Goal: Navigation & Orientation: Find specific page/section

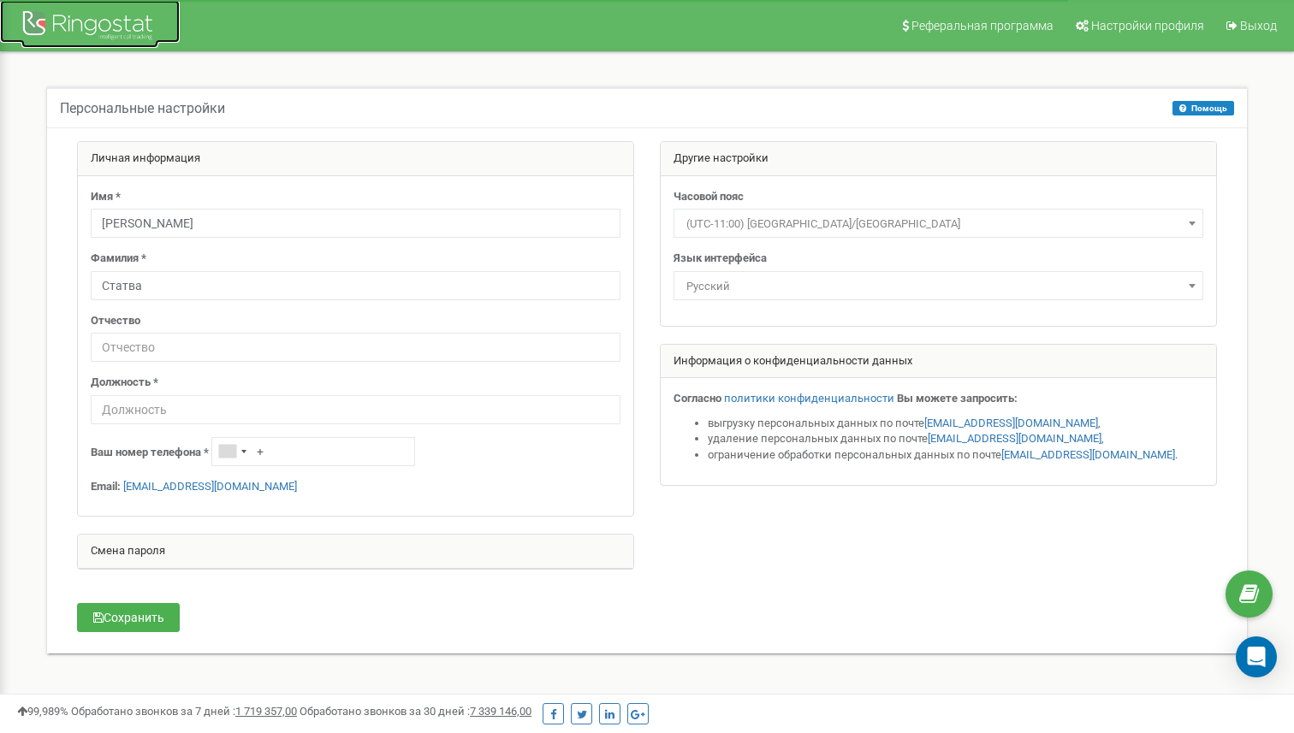
click at [126, 22] on div at bounding box center [89, 27] width 137 height 41
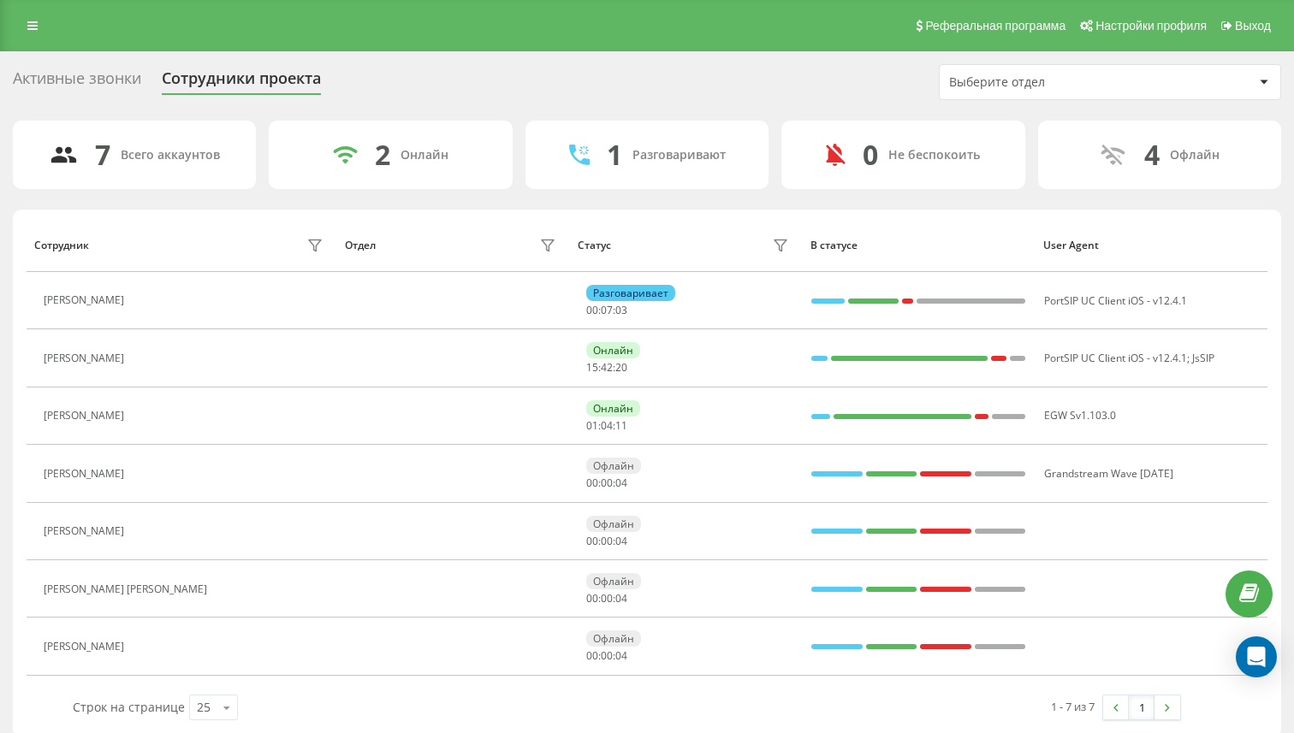
click at [1005, 77] on div "Выберите отдел" at bounding box center [1051, 82] width 205 height 15
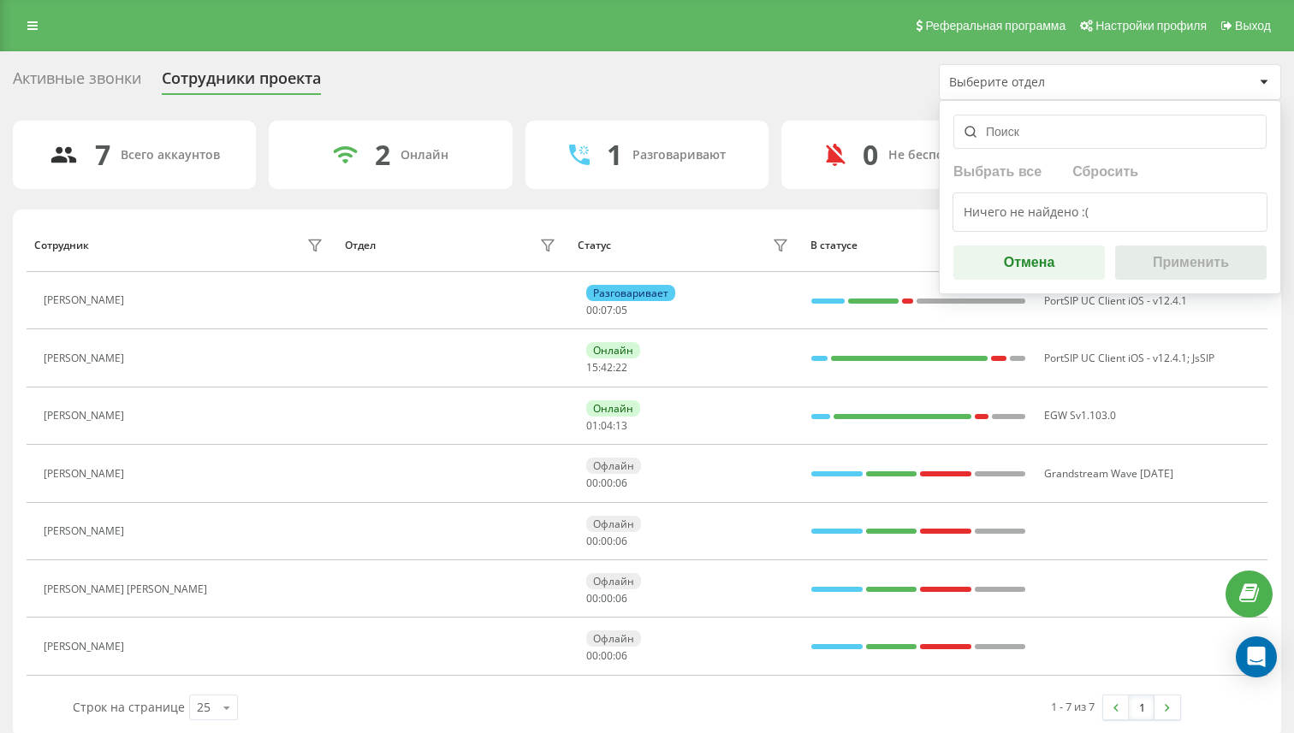
click at [1005, 77] on div "Выберите отдел" at bounding box center [1051, 82] width 205 height 15
